Goal: Book appointment/travel/reservation

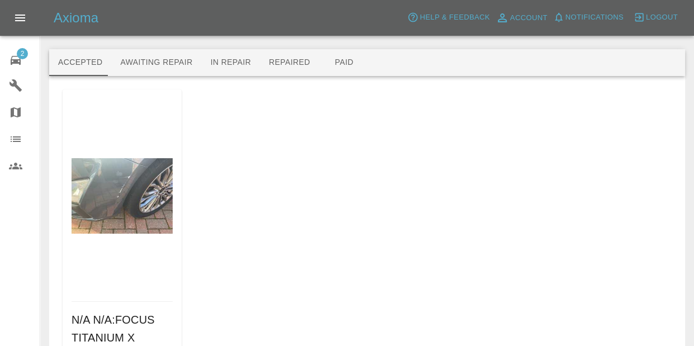
click at [23, 65] on div "2" at bounding box center [24, 59] width 31 height 16
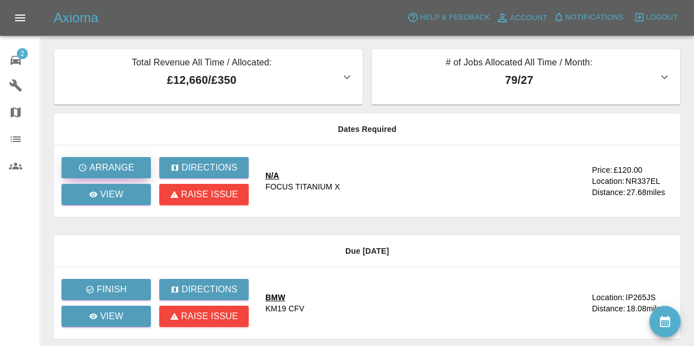
click at [102, 166] on p "Arrange" at bounding box center [111, 167] width 45 height 13
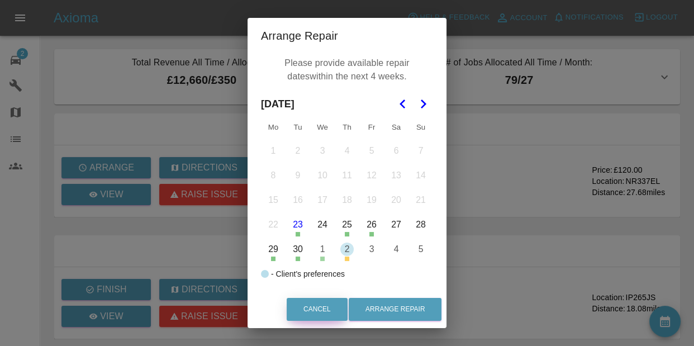
click at [306, 307] on button "Cancel" at bounding box center [317, 309] width 61 height 23
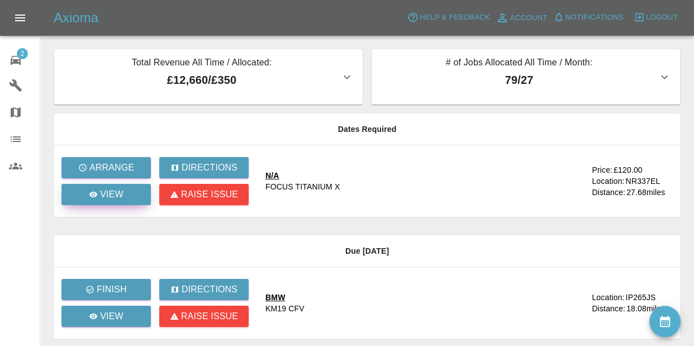
click at [117, 199] on p "View" at bounding box center [111, 194] width 23 height 13
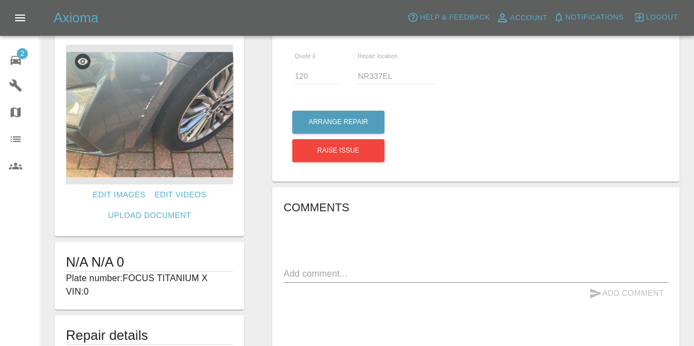
scroll to position [20, 0]
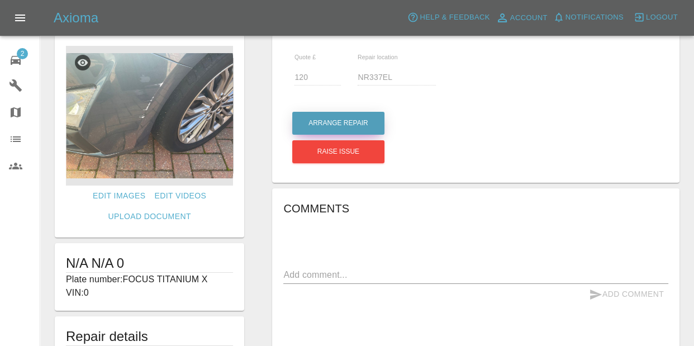
click at [339, 120] on button "Arrange Repair" at bounding box center [338, 123] width 92 height 23
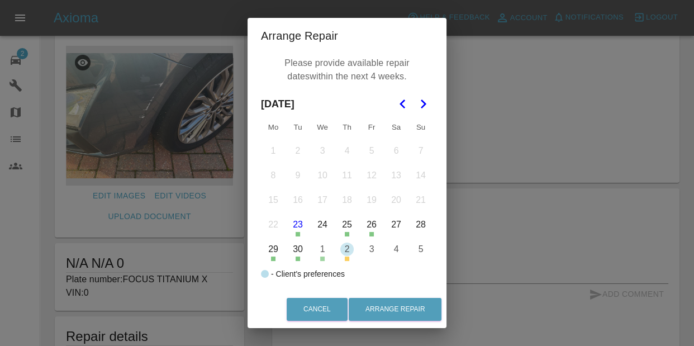
click at [418, 102] on icon "Go to the Next Month" at bounding box center [422, 103] width 13 height 13
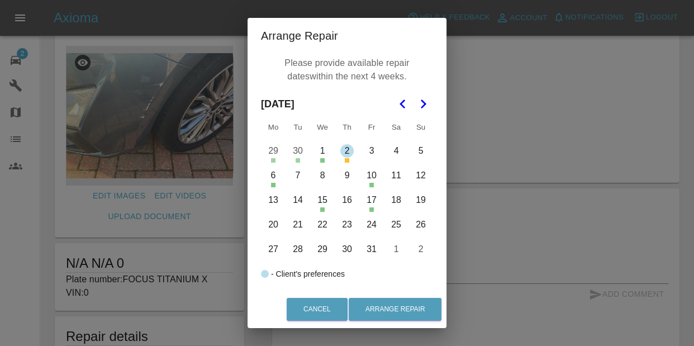
click at [374, 158] on button "3" at bounding box center [371, 150] width 23 height 23
click at [295, 182] on button "7" at bounding box center [297, 175] width 23 height 23
click at [321, 181] on button "8" at bounding box center [322, 175] width 23 height 23
click at [353, 181] on button "9" at bounding box center [346, 175] width 23 height 23
click at [298, 202] on button "14" at bounding box center [297, 199] width 23 height 23
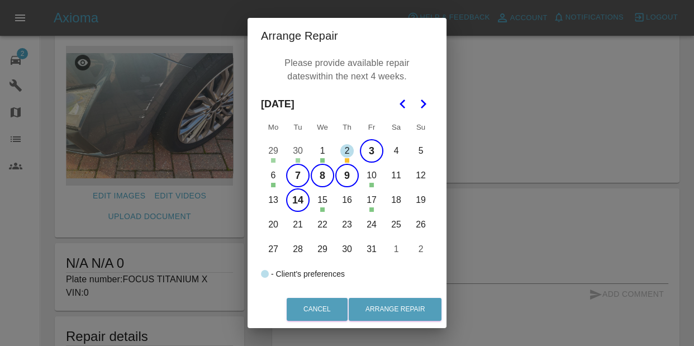
click at [267, 202] on button "13" at bounding box center [273, 199] width 23 height 23
click at [354, 203] on button "16" at bounding box center [346, 199] width 23 height 23
click at [279, 225] on button "20" at bounding box center [273, 224] width 23 height 23
click at [291, 227] on button "21" at bounding box center [297, 224] width 23 height 23
click at [325, 225] on button "22" at bounding box center [322, 224] width 23 height 23
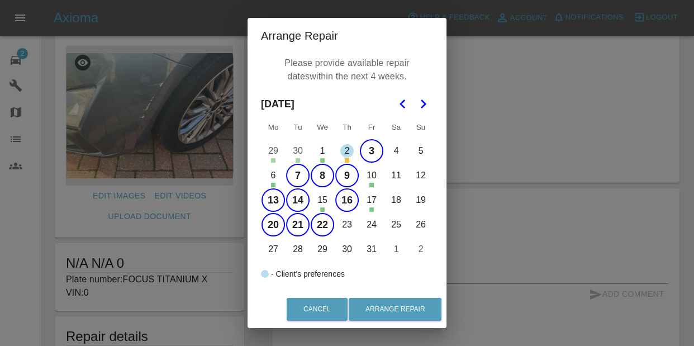
click at [352, 224] on button "23" at bounding box center [346, 224] width 23 height 23
click at [371, 228] on button "24" at bounding box center [371, 224] width 23 height 23
click at [275, 249] on button "27" at bounding box center [273, 249] width 23 height 23
click at [315, 253] on button "29" at bounding box center [322, 249] width 23 height 23
click at [297, 246] on button "28" at bounding box center [297, 249] width 23 height 23
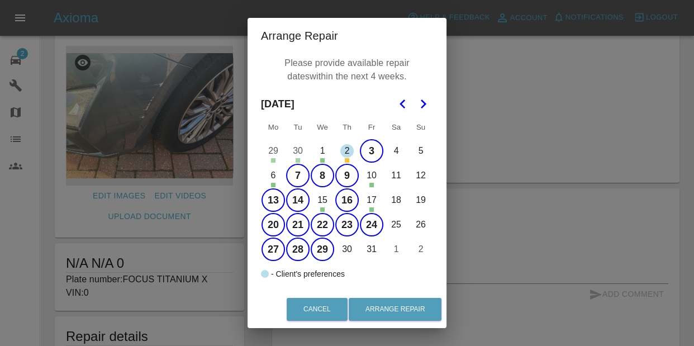
click at [341, 249] on button "30" at bounding box center [346, 249] width 23 height 23
click at [371, 248] on button "31" at bounding box center [371, 249] width 23 height 23
click at [376, 310] on button "Arrange Repair" at bounding box center [395, 309] width 93 height 23
